Goal: Navigation & Orientation: Understand site structure

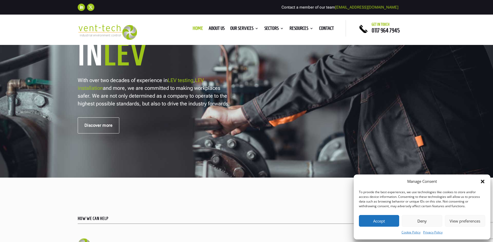
scroll to position [130, 0]
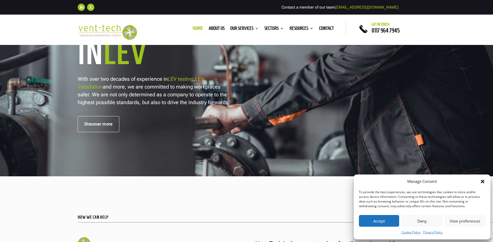
click at [482, 181] on icon "Close dialog" at bounding box center [483, 182] width 4 height 4
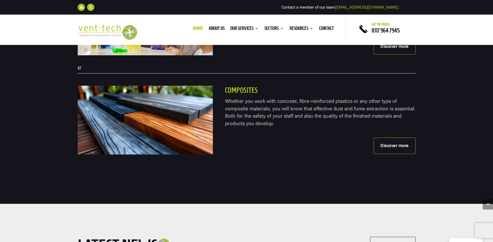
scroll to position [1636, 0]
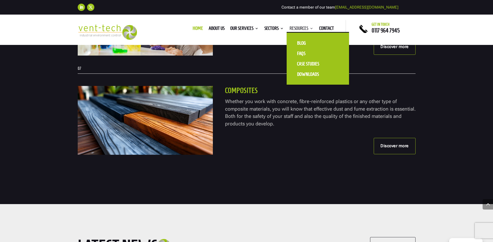
click at [297, 28] on link "Resources" at bounding box center [301, 29] width 24 height 6
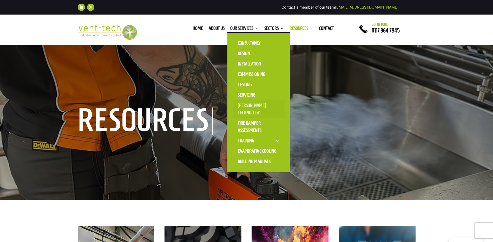
click at [250, 108] on link "[PERSON_NAME] Technology" at bounding box center [258, 109] width 52 height 18
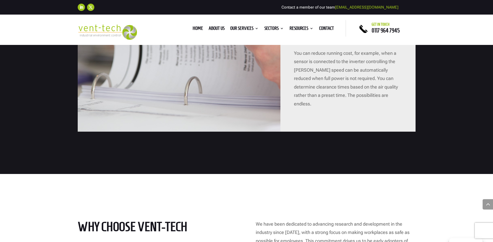
scroll to position [1610, 0]
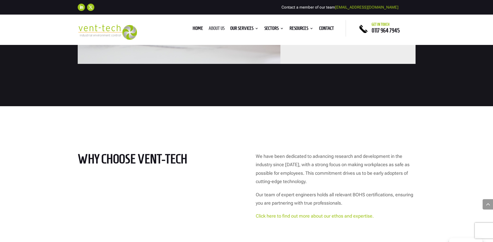
click at [212, 31] on link "About us" at bounding box center [217, 29] width 16 height 6
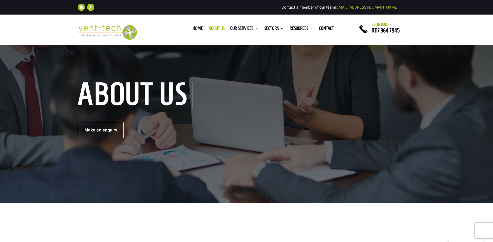
scroll to position [182, 0]
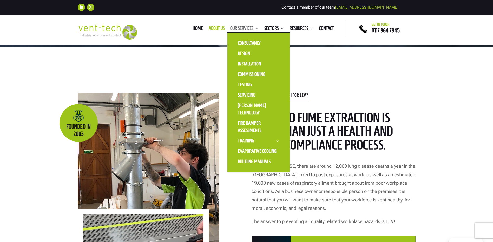
click at [239, 26] on link "Our Services" at bounding box center [244, 29] width 28 height 6
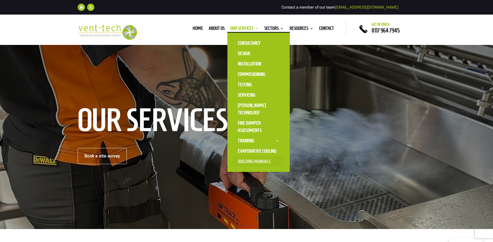
click at [246, 163] on link "Building Manuals" at bounding box center [258, 161] width 52 height 10
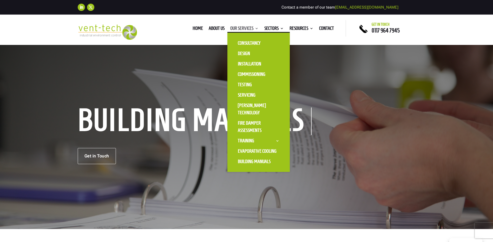
click at [239, 30] on link "Our Services" at bounding box center [244, 29] width 28 height 6
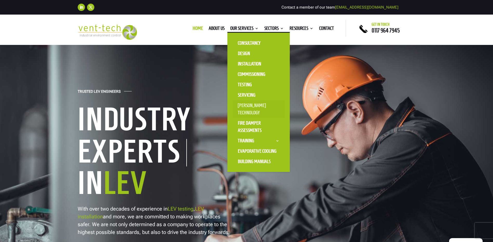
click at [243, 103] on link "[PERSON_NAME] Technology" at bounding box center [258, 109] width 52 height 18
